Goal: Obtain resource: Download file/media

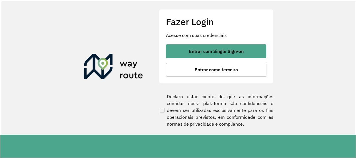
click at [239, 59] on div "Entrar com Single Sign-on Entrar como terceiro" at bounding box center [216, 60] width 100 height 32
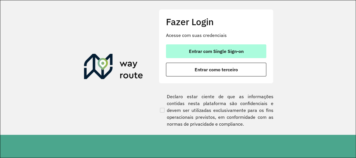
click at [241, 53] on span "Entrar com Single Sign-on" at bounding box center [216, 51] width 55 height 5
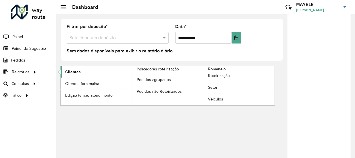
click at [97, 69] on link "Clientes" at bounding box center [96, 71] width 71 height 11
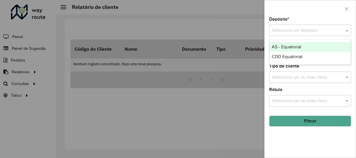
click at [294, 31] on input "text" at bounding box center [304, 30] width 65 height 7
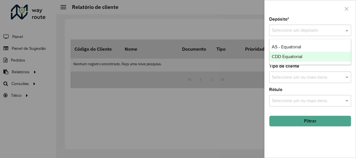
click at [298, 61] on div "CDD Equatorial" at bounding box center [311, 57] width 82 height 10
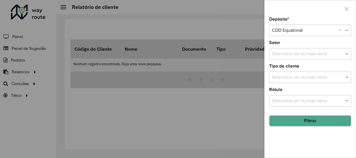
click at [314, 126] on hb-field-button "Filtrar" at bounding box center [310, 118] width 82 height 15
click at [297, 121] on button "Filtrar" at bounding box center [310, 121] width 82 height 11
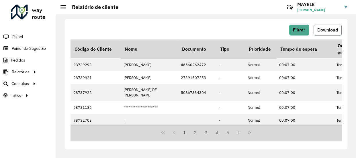
click at [327, 29] on span "Download" at bounding box center [328, 30] width 21 height 5
